Goal: Information Seeking & Learning: Learn about a topic

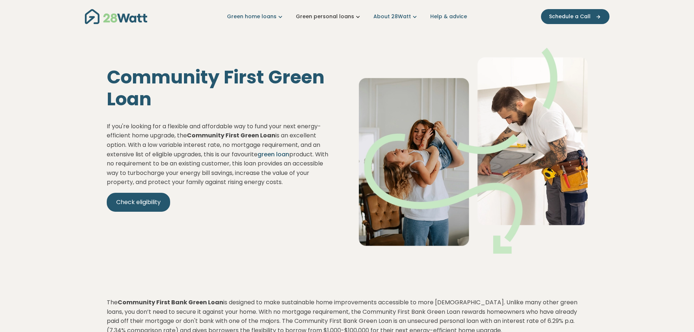
click at [345, 16] on link "Green personal loans" at bounding box center [329, 17] width 66 height 8
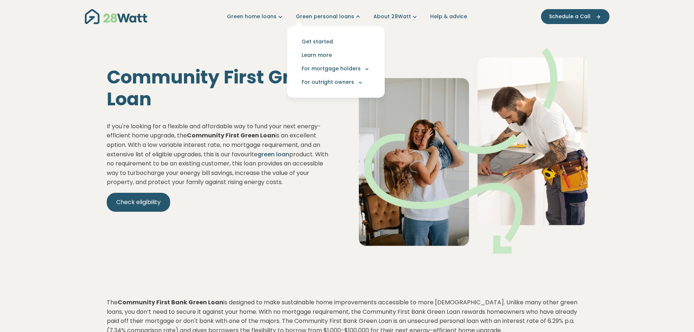
click at [400, 22] on nav "Green home loans Get started Learn more Use case Products Green personal loans …" at bounding box center [347, 16] width 525 height 19
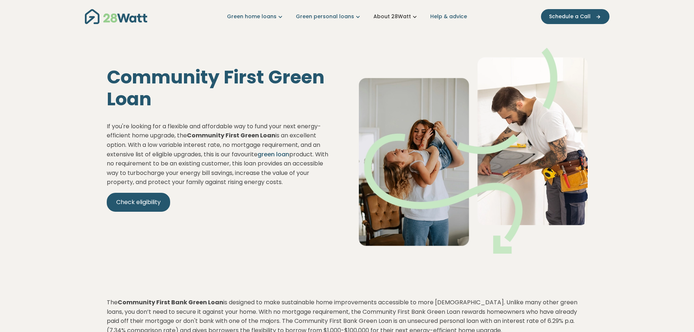
click at [404, 13] on link "About 28Watt" at bounding box center [395, 17] width 45 height 8
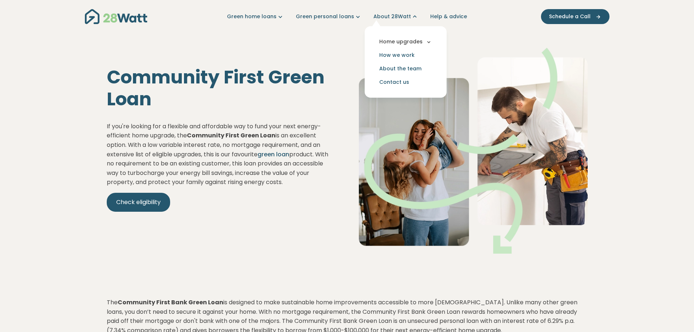
click at [398, 42] on button "Home upgrades" at bounding box center [406, 41] width 70 height 13
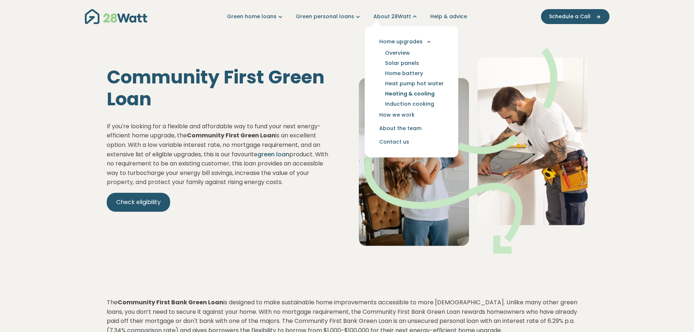
click at [405, 95] on link "Heating & cooling" at bounding box center [409, 94] width 67 height 10
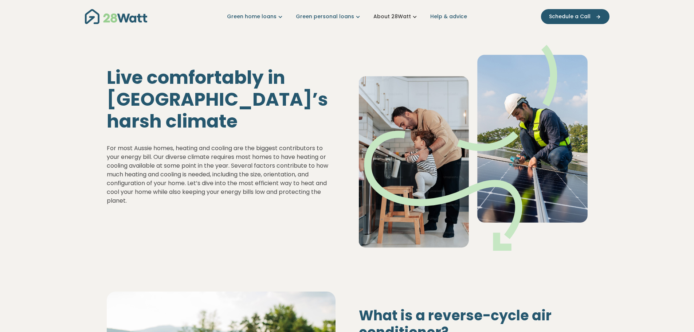
click at [387, 20] on link "About 28Watt" at bounding box center [395, 17] width 45 height 8
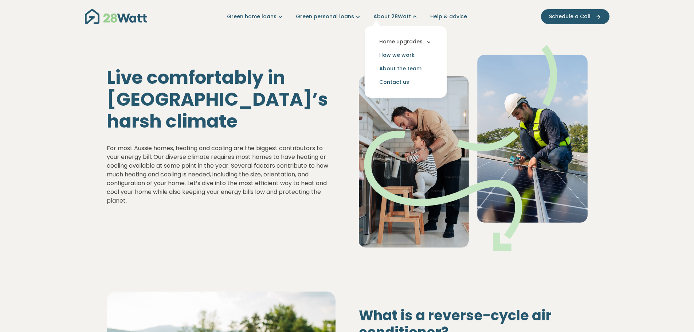
click at [395, 43] on button "Home upgrades" at bounding box center [406, 41] width 70 height 13
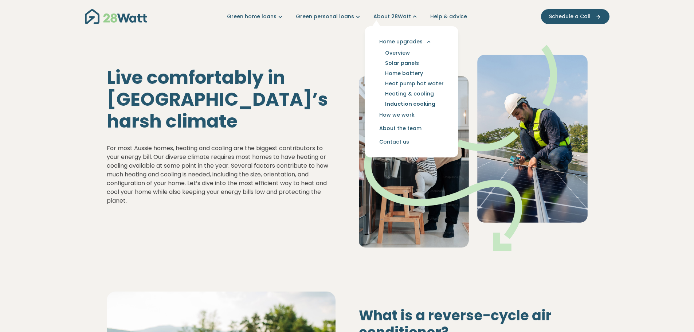
click at [416, 101] on link "Induction cooking" at bounding box center [410, 104] width 68 height 10
